Goal: Information Seeking & Learning: Understand process/instructions

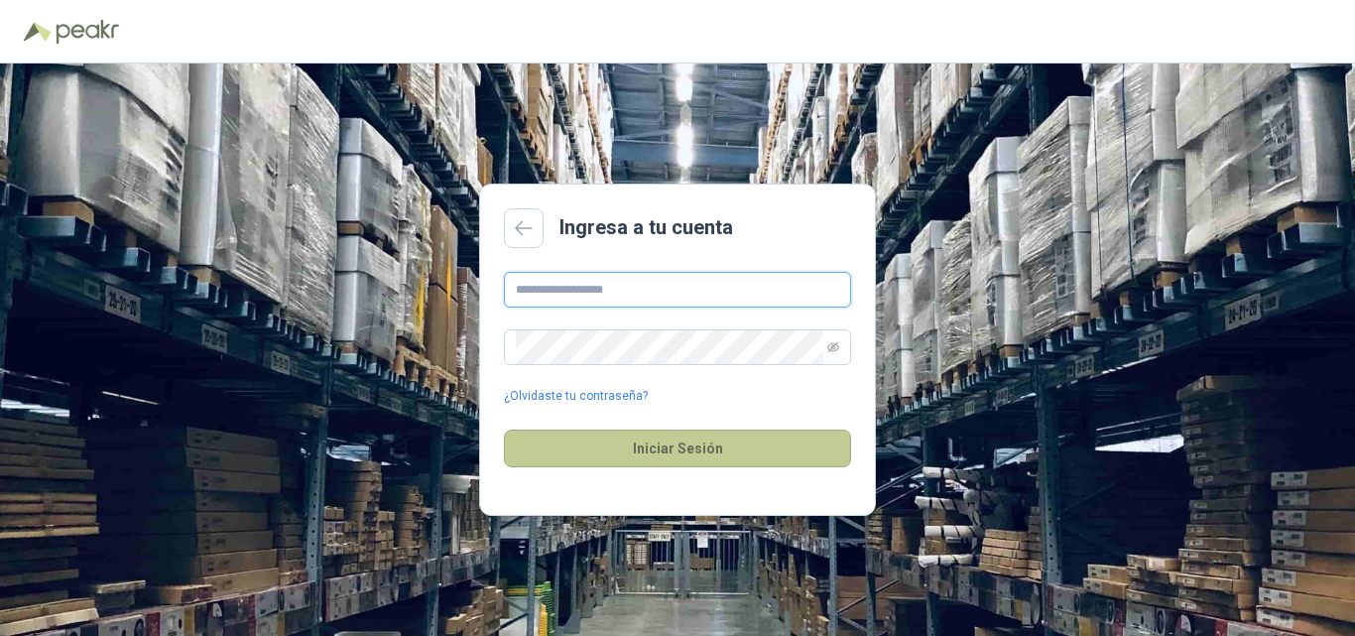
type input "**********"
click at [672, 453] on button "Iniciar Sesión" at bounding box center [677, 449] width 347 height 38
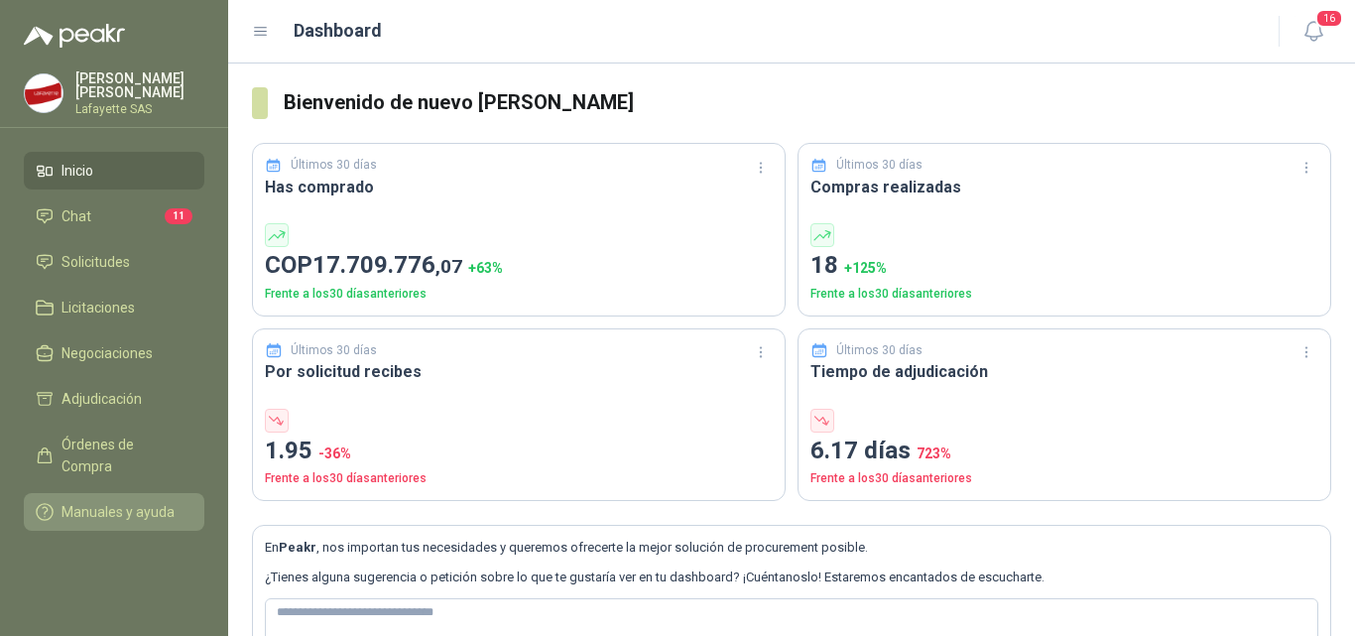
click at [148, 501] on span "Manuales y ayuda" at bounding box center [118, 512] width 113 height 22
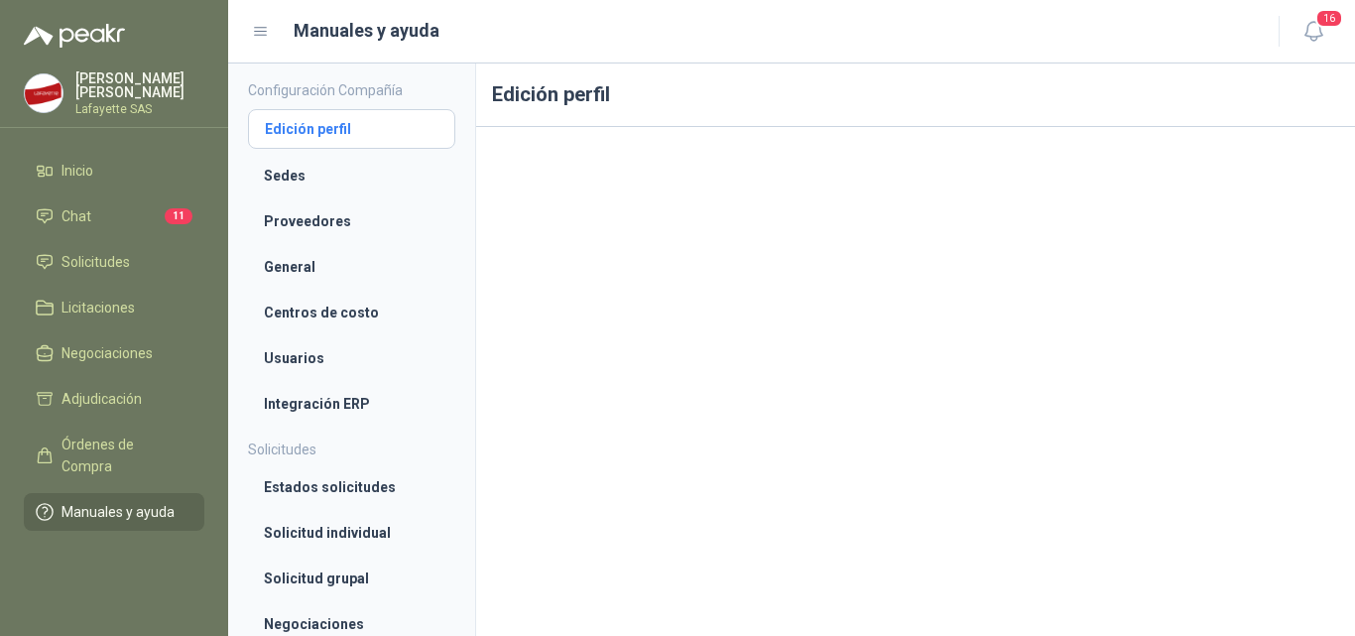
click at [317, 135] on li "Edición perfil" at bounding box center [352, 129] width 174 height 22
click at [302, 174] on li "Sedes" at bounding box center [352, 176] width 176 height 22
click at [316, 215] on li "Proveedores" at bounding box center [352, 221] width 176 height 22
click at [347, 305] on li "Centros de costo" at bounding box center [352, 313] width 176 height 22
click at [329, 353] on li "Usuarios" at bounding box center [352, 358] width 176 height 22
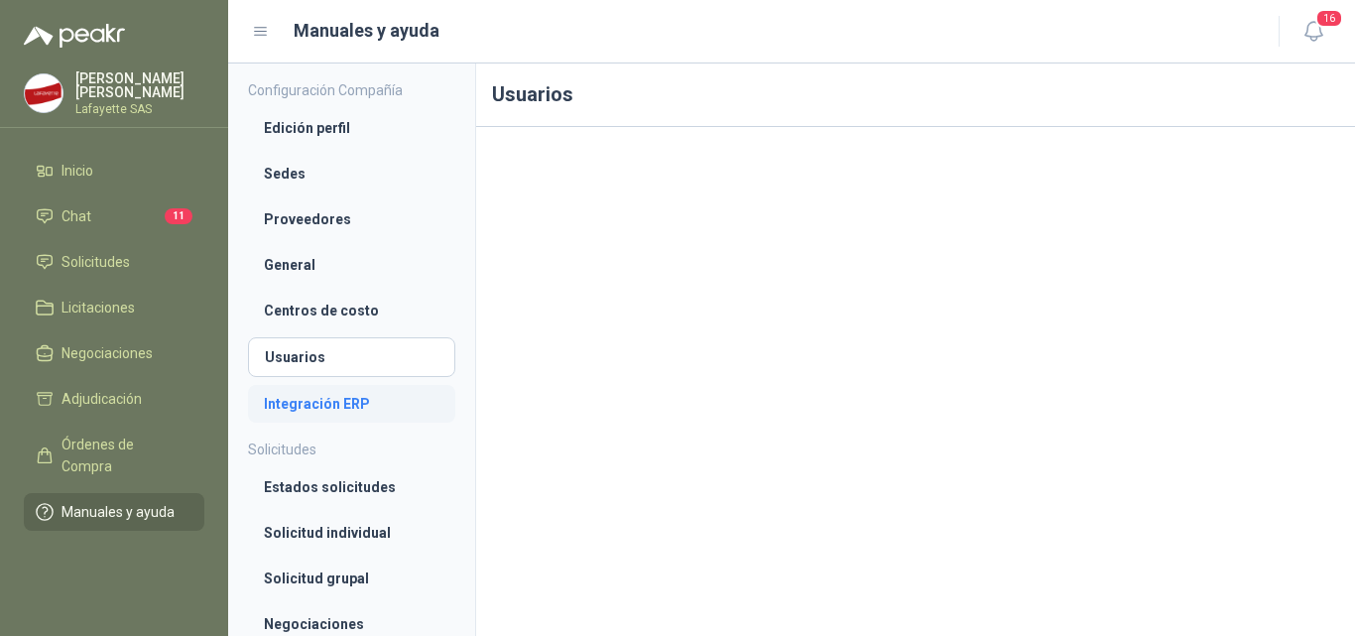
click at [366, 406] on li "Integración ERP" at bounding box center [352, 404] width 176 height 22
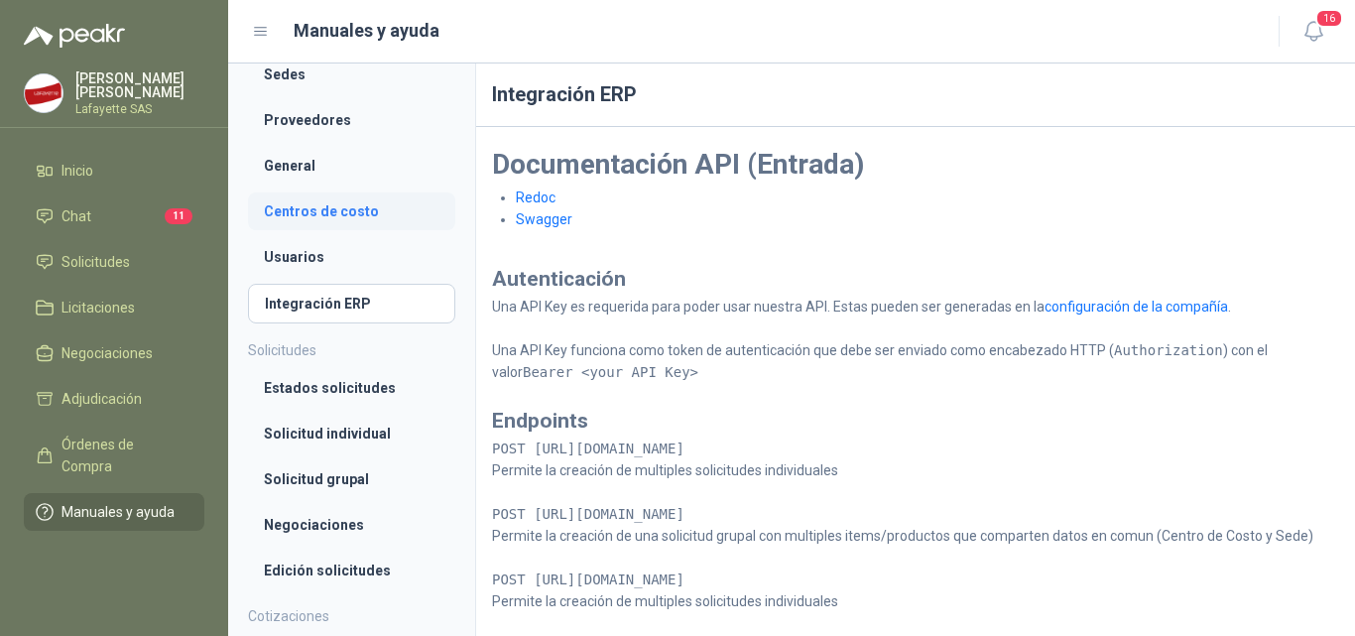
scroll to position [198, 0]
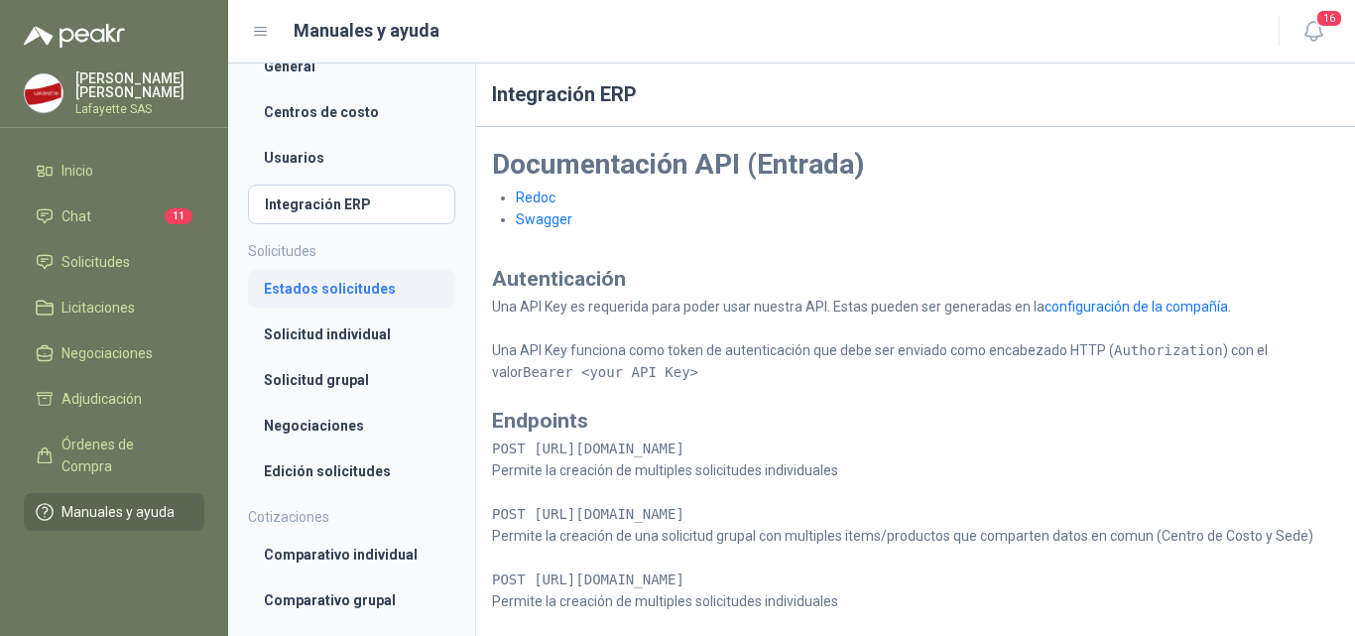
click at [327, 277] on link "Estados solicitudes" at bounding box center [351, 289] width 207 height 38
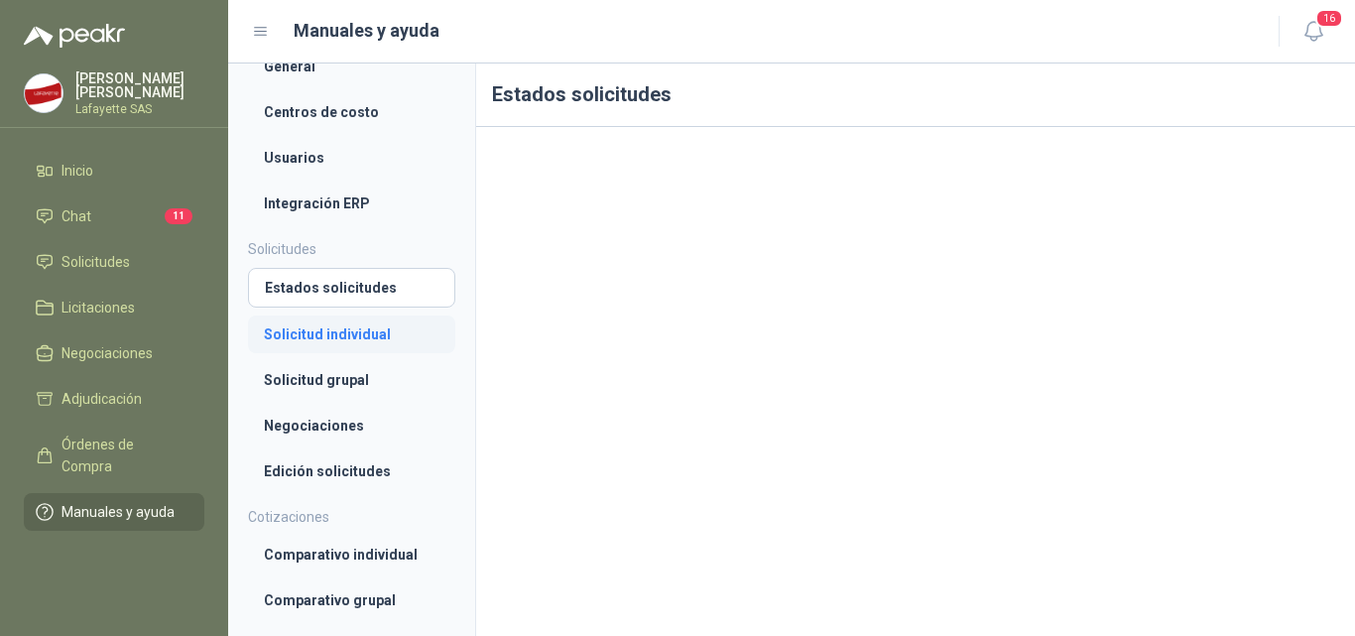
click at [346, 331] on li "Solicitud individual" at bounding box center [352, 334] width 176 height 22
click at [340, 374] on li "Solicitud grupal" at bounding box center [352, 380] width 176 height 22
click at [346, 426] on li "Negociaciones" at bounding box center [352, 426] width 176 height 22
click at [345, 478] on li "Edición solicitudes" at bounding box center [352, 471] width 176 height 22
